Goal: Transaction & Acquisition: Subscribe to service/newsletter

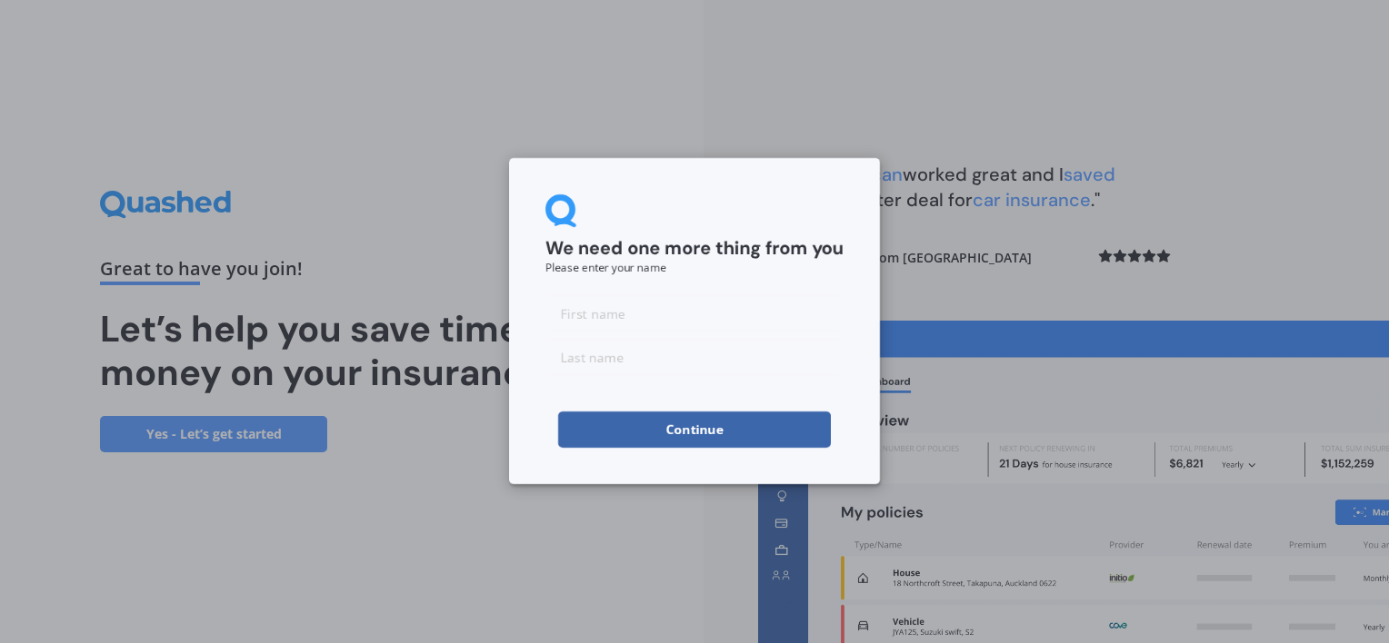
click at [599, 314] on input at bounding box center [694, 313] width 298 height 36
type input "Lain"
type input "[PERSON_NAME]"
click at [651, 432] on button "Continue" at bounding box center [694, 430] width 273 height 36
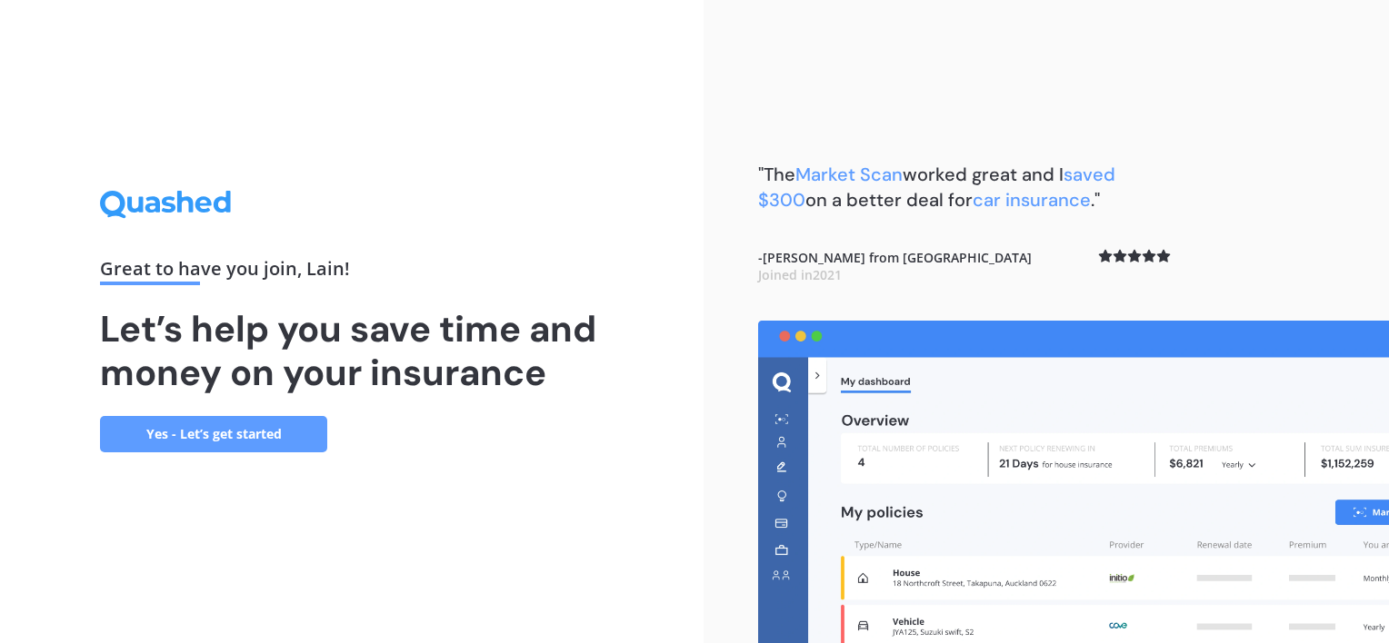
click at [230, 432] on link "Yes - Let’s get started" at bounding box center [213, 434] width 227 height 36
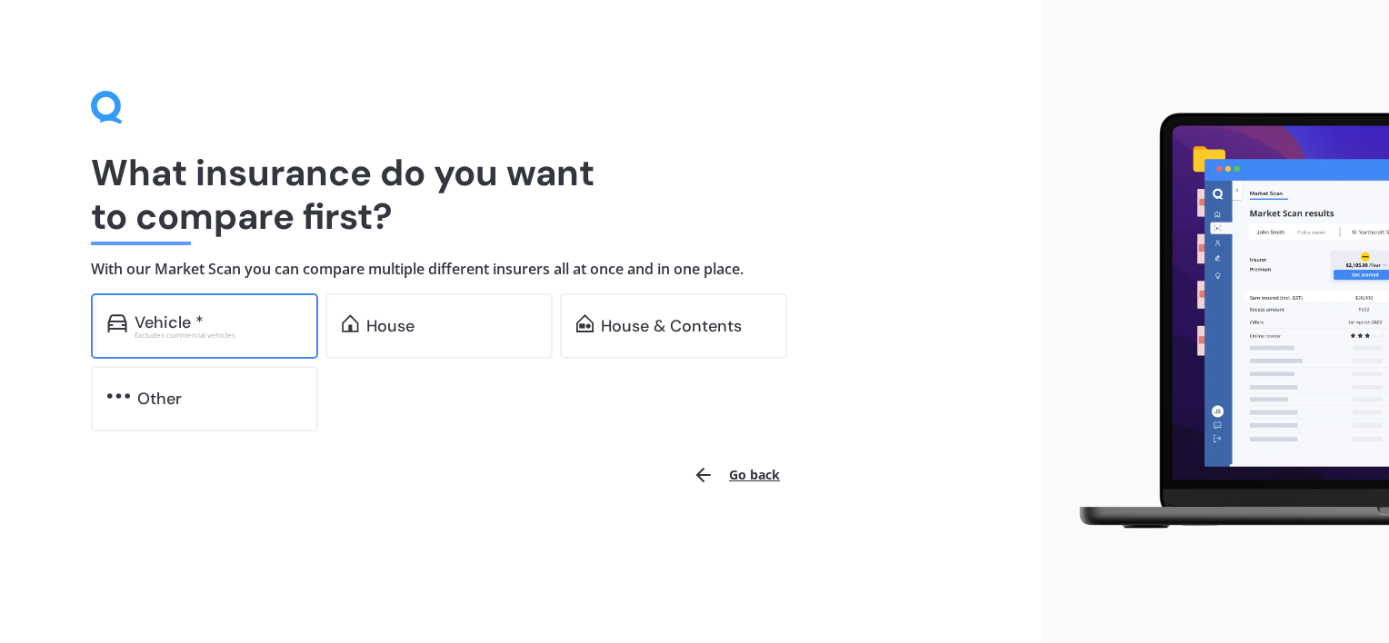
click at [169, 324] on div "Vehicle *" at bounding box center [169, 323] width 69 height 18
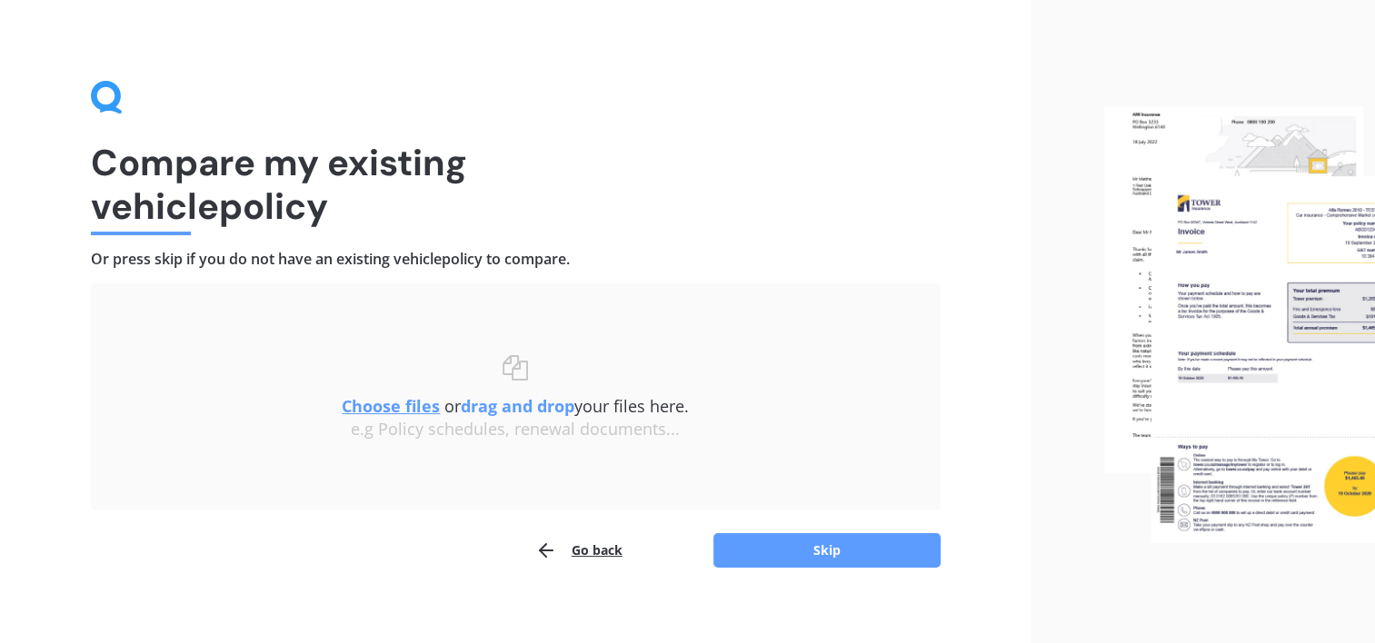
scroll to position [25, 0]
